Goal: Find specific page/section: Find specific page/section

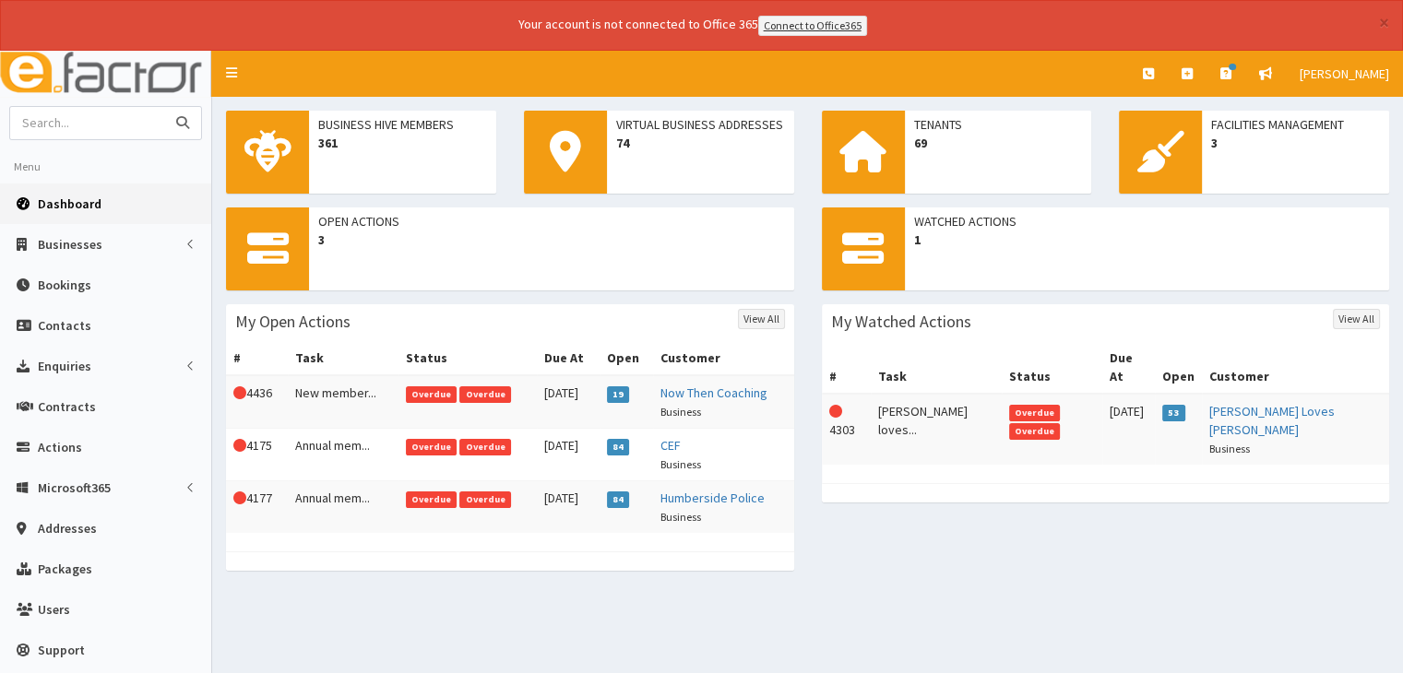
click at [89, 108] on input "text" at bounding box center [87, 123] width 155 height 32
type input "tidy af"
click at [164, 107] on button "submit" at bounding box center [182, 123] width 37 height 32
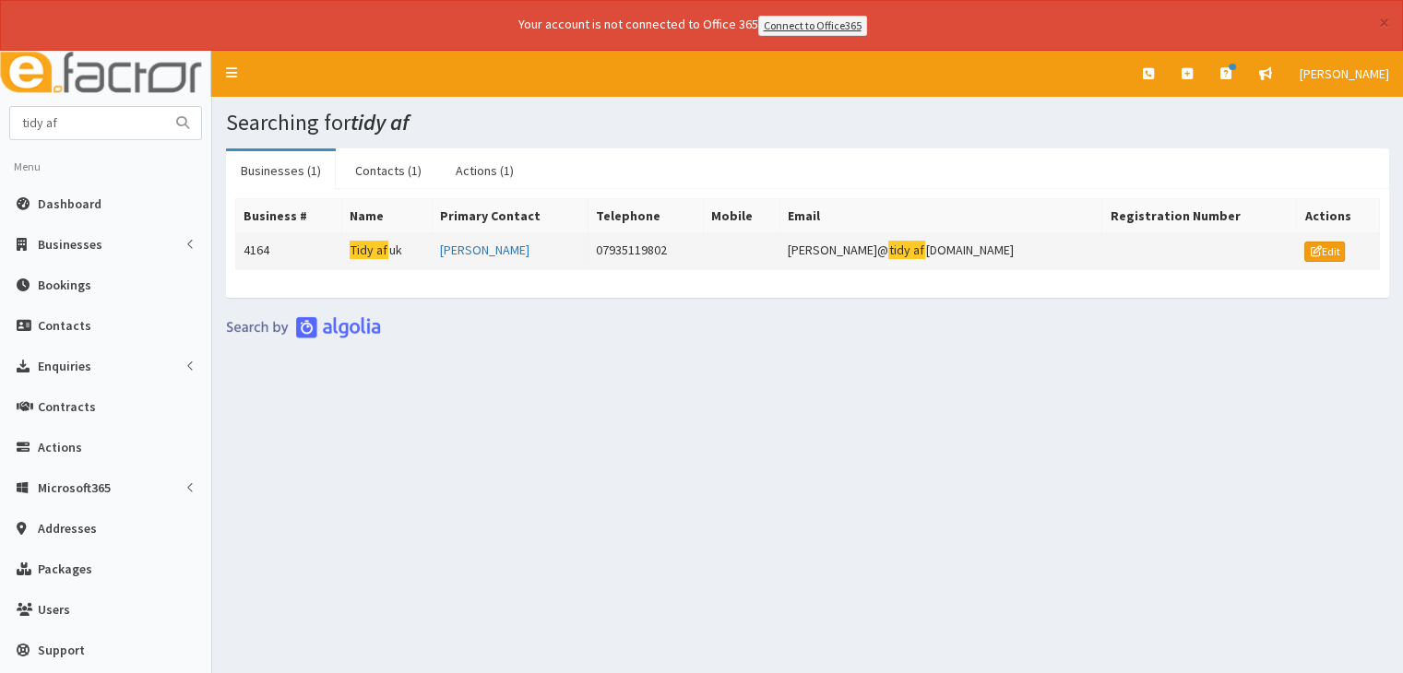
click at [421, 256] on td "Tidy af uk" at bounding box center [386, 250] width 90 height 37
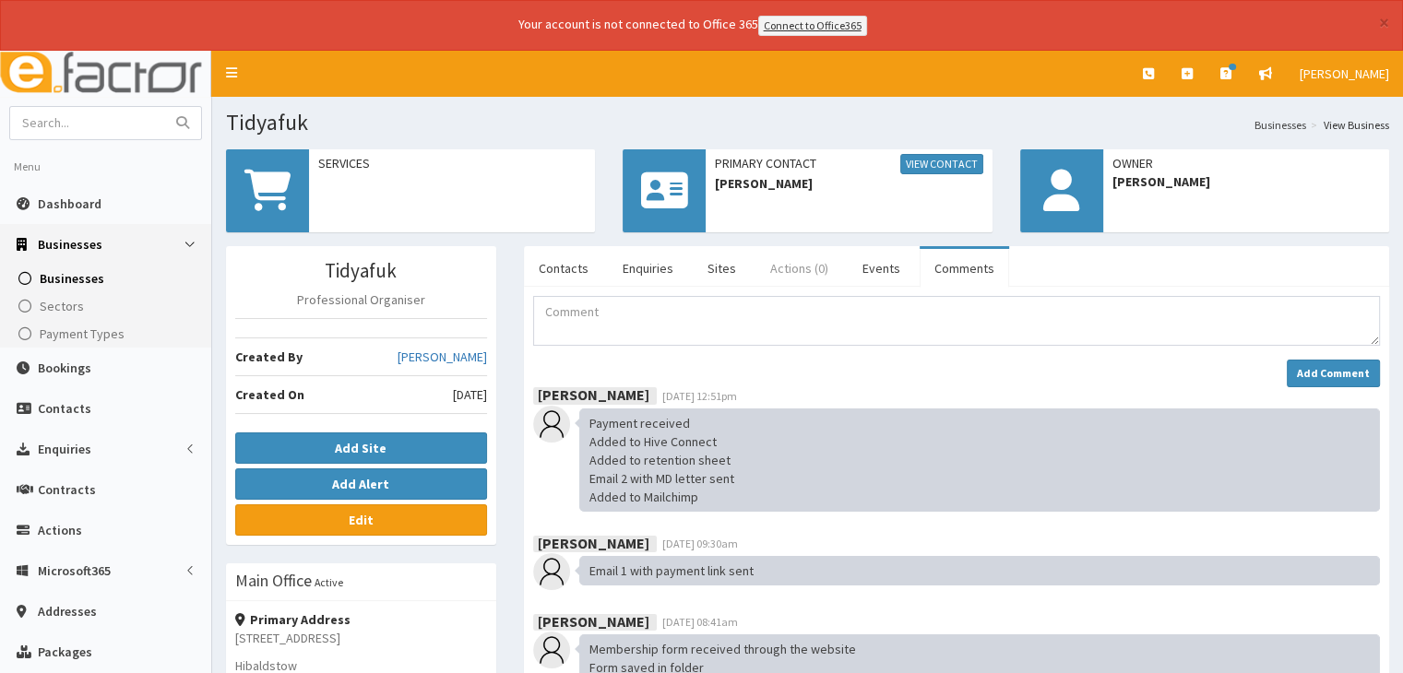
click at [771, 273] on link "Actions (0)" at bounding box center [800, 268] width 88 height 39
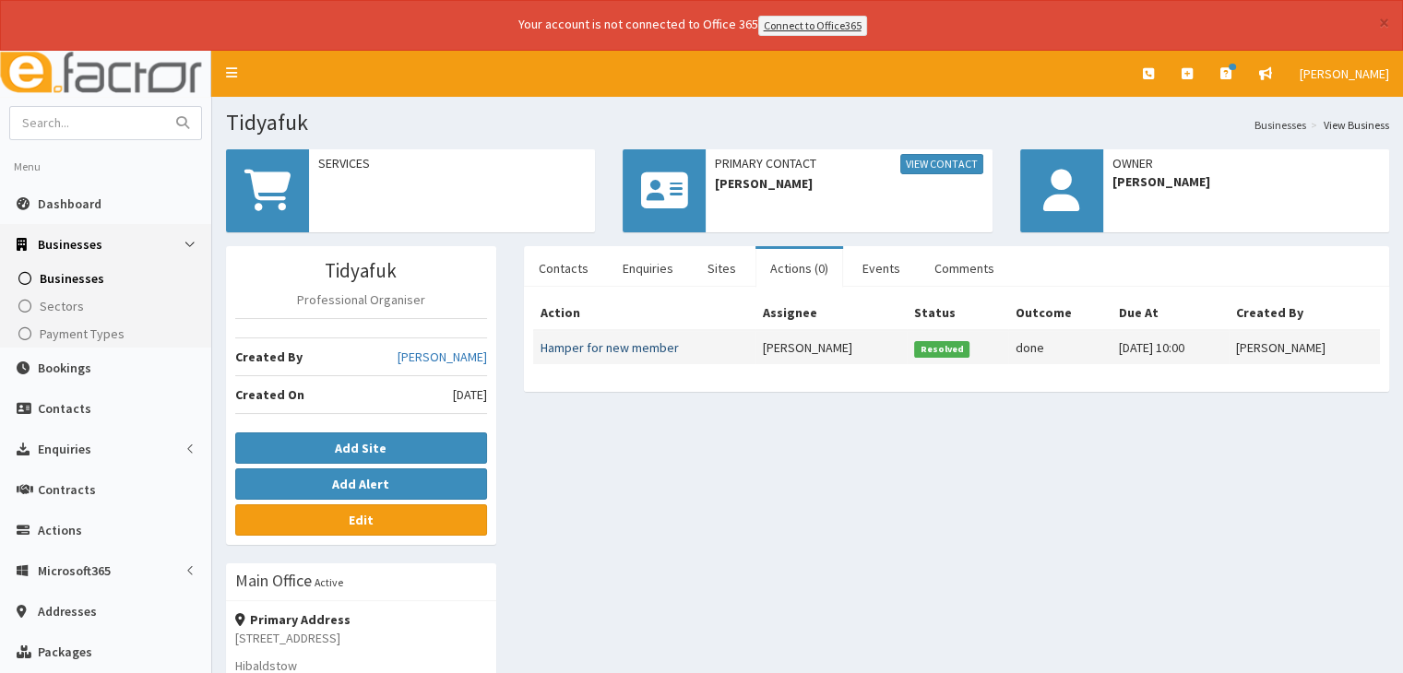
click at [624, 346] on link "Hamper for new member" at bounding box center [610, 348] width 138 height 17
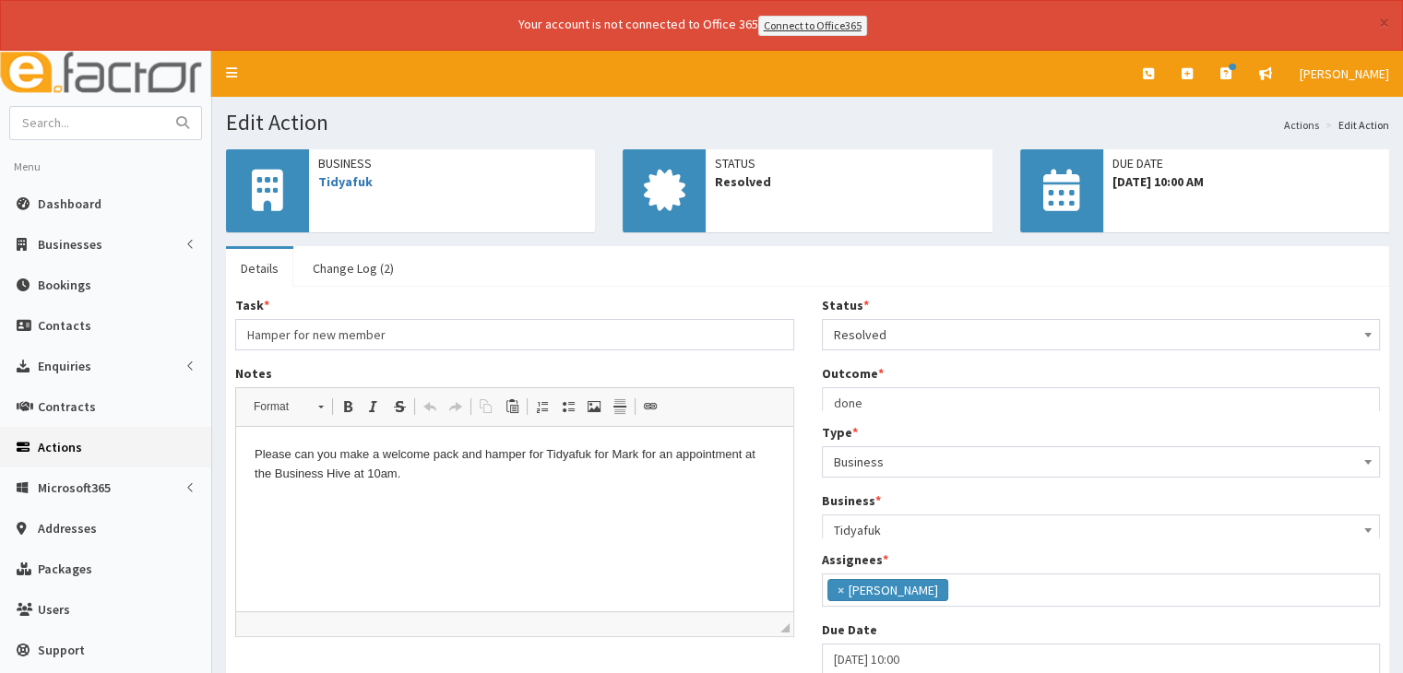
scroll to position [149, 0]
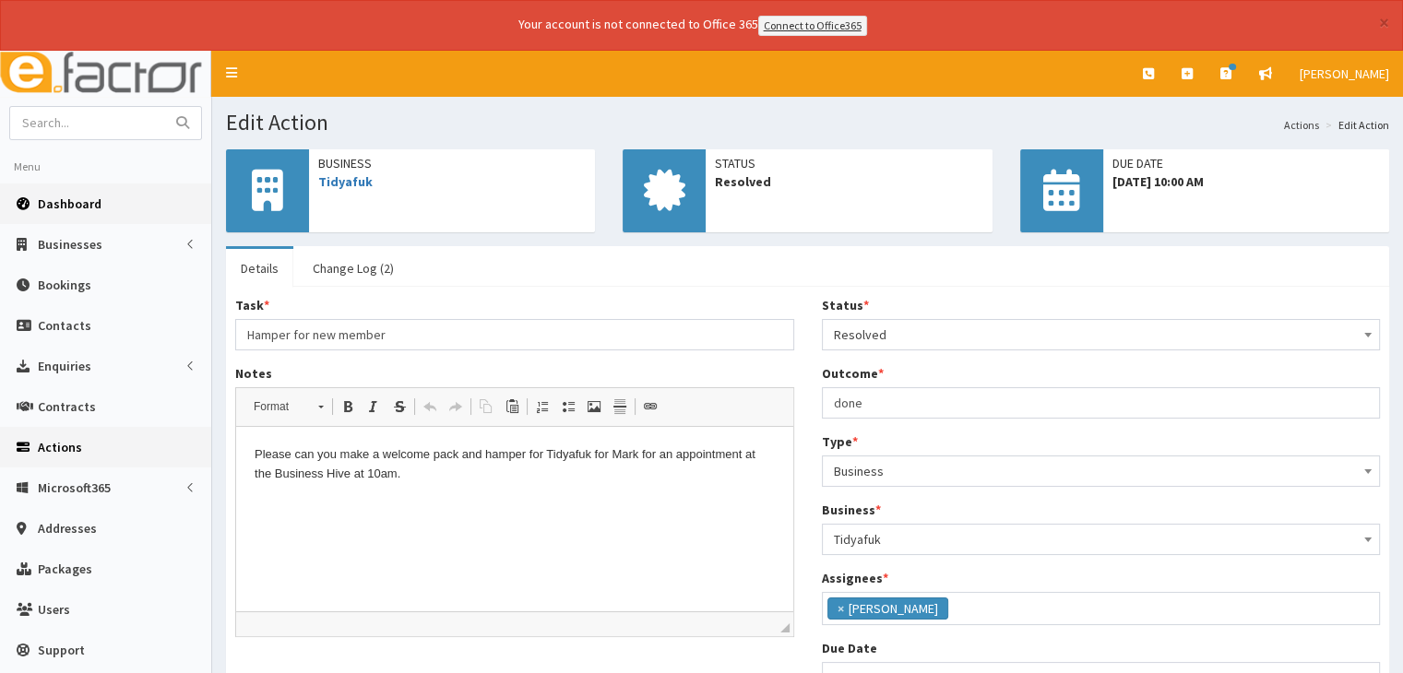
click at [129, 190] on link "Dashboard" at bounding box center [105, 204] width 211 height 41
